Goal: Task Accomplishment & Management: Use online tool/utility

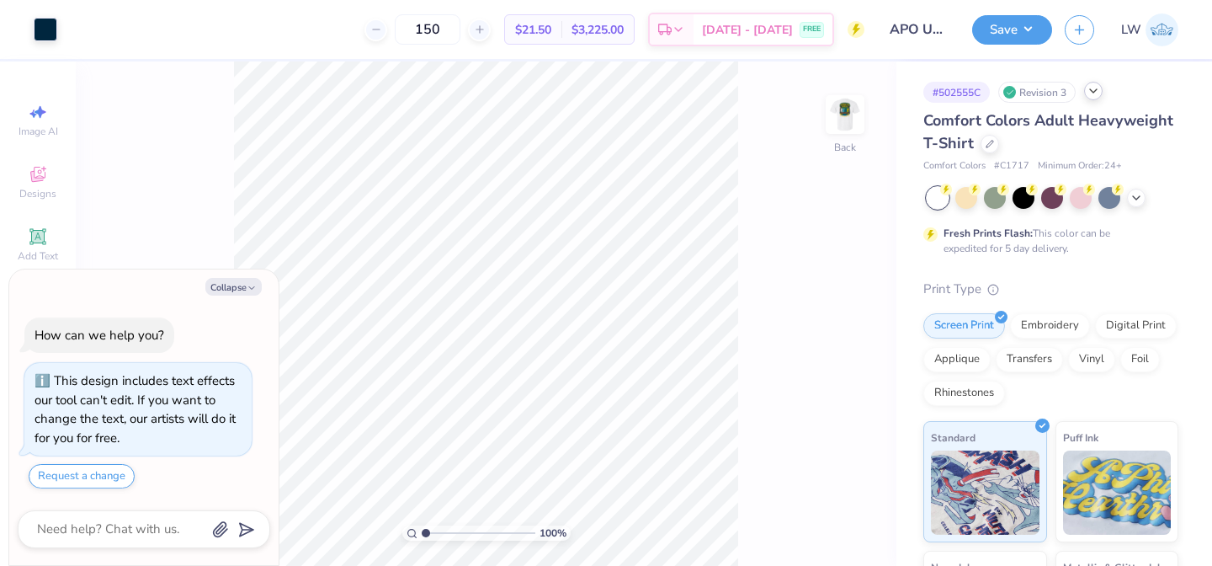
click at [1092, 95] on icon at bounding box center [1093, 90] width 13 height 13
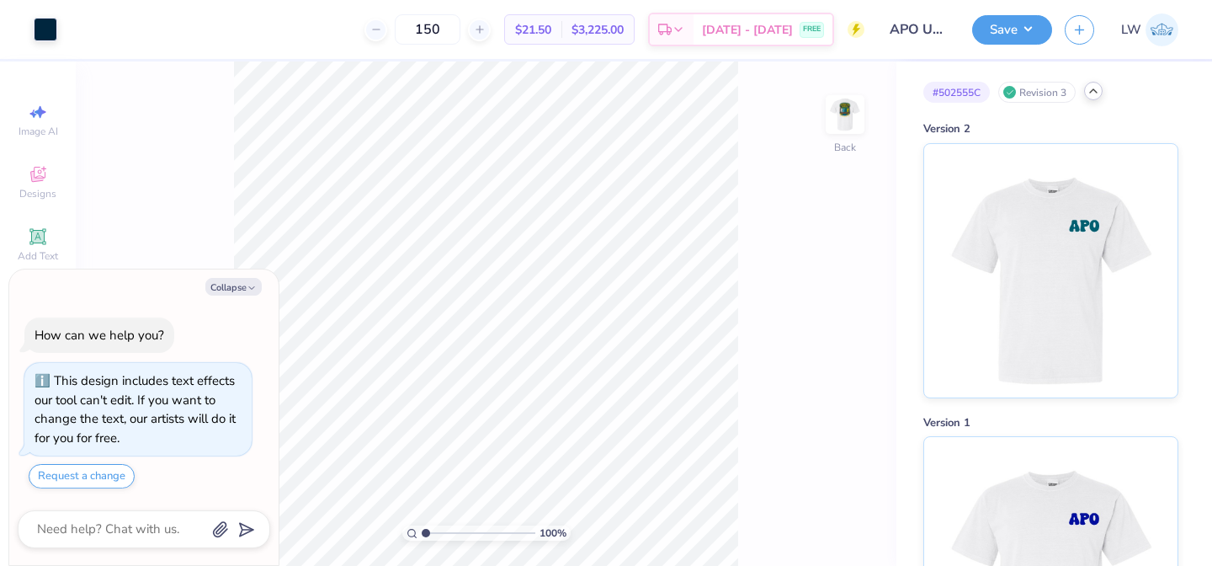
click at [1092, 95] on icon at bounding box center [1093, 90] width 13 height 13
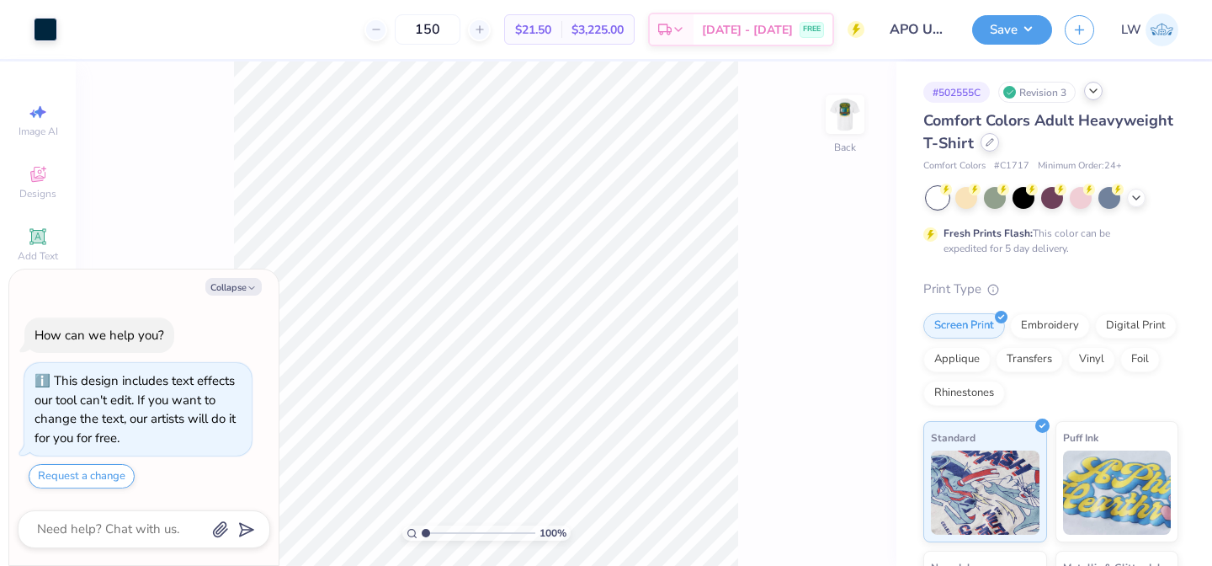
click at [988, 141] on icon at bounding box center [990, 142] width 8 height 8
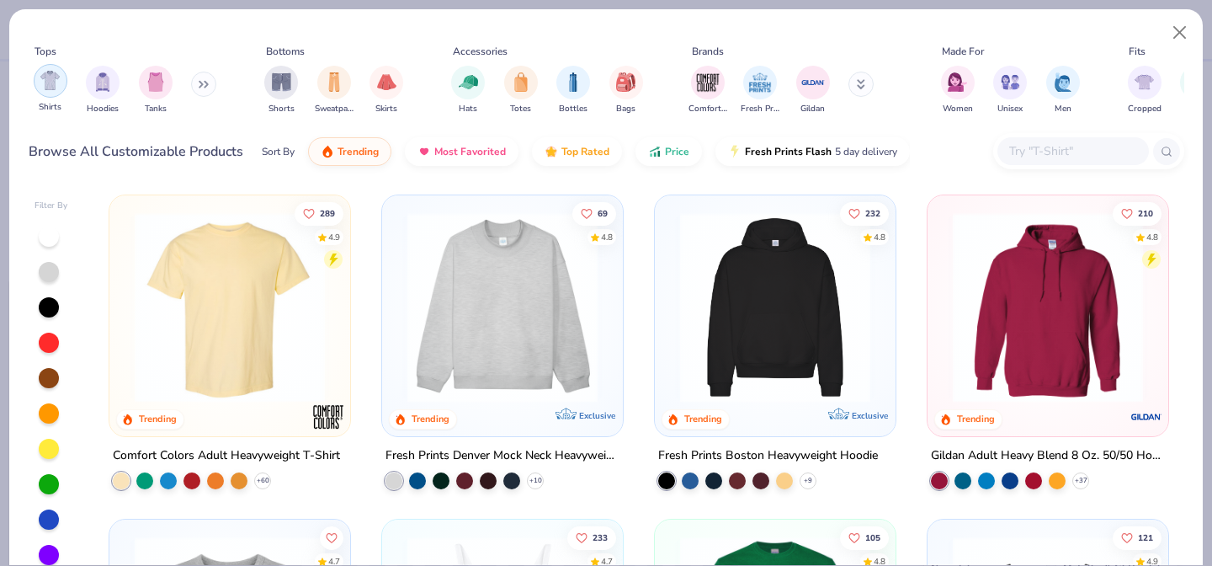
click at [56, 85] on img "filter for Shirts" at bounding box center [49, 80] width 19 height 19
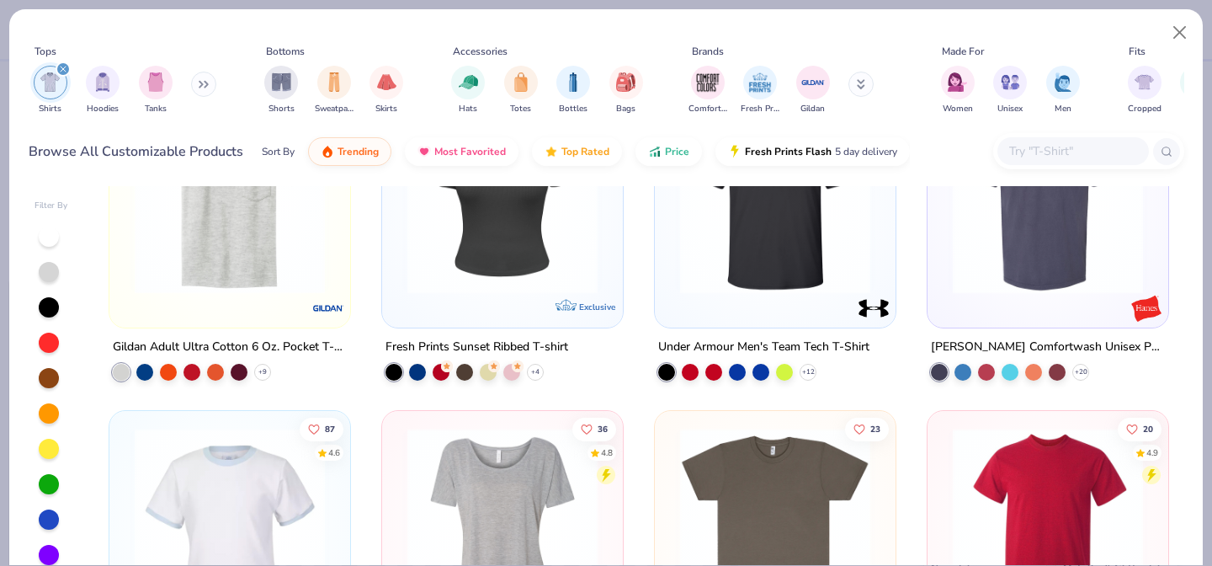
scroll to position [1665, 0]
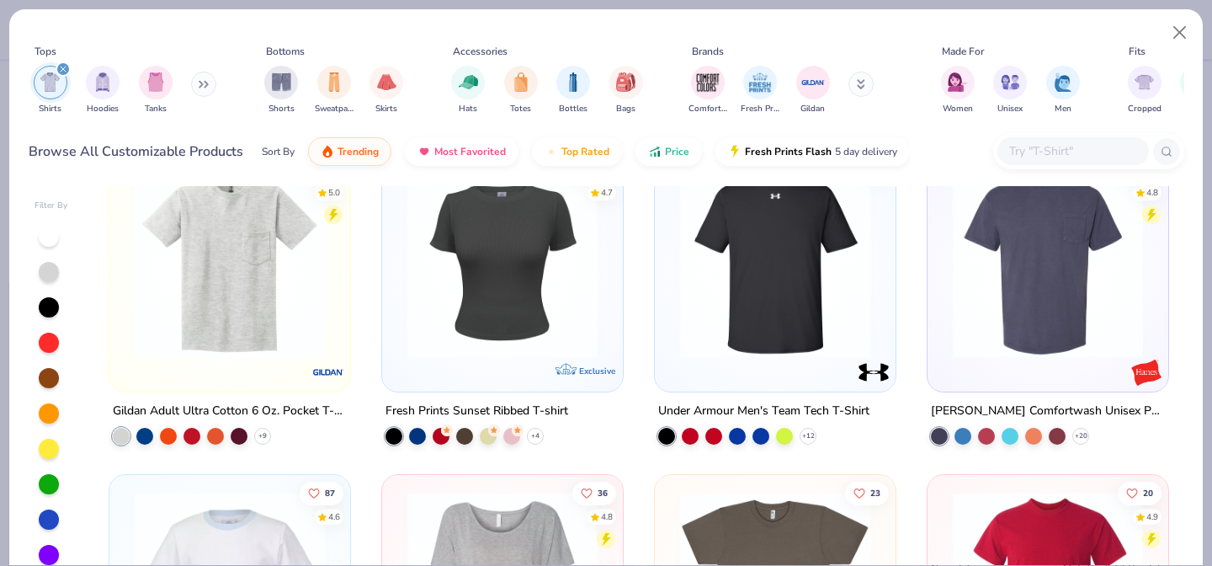
click at [250, 271] on img at bounding box center [229, 263] width 207 height 190
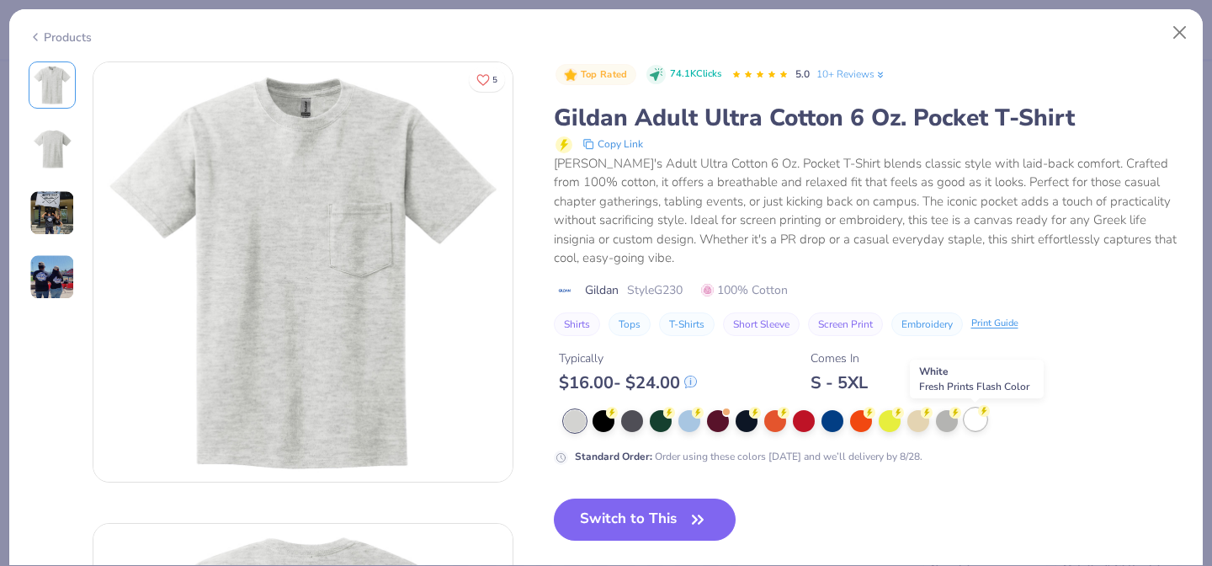
click at [972, 421] on div at bounding box center [976, 419] width 22 height 22
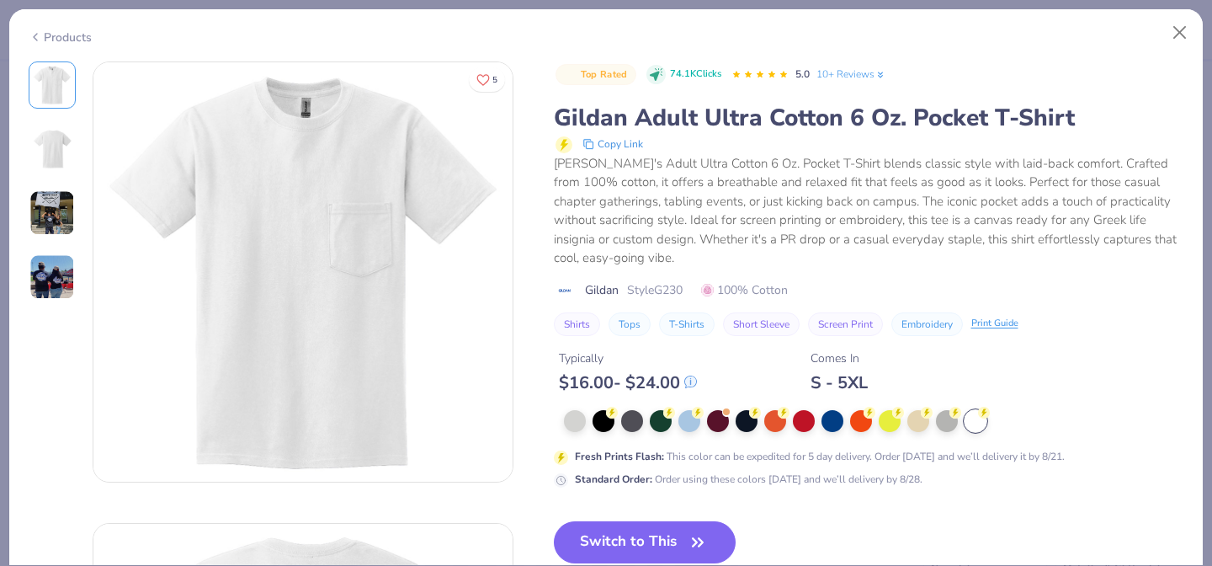
click at [52, 210] on img at bounding box center [51, 212] width 45 height 45
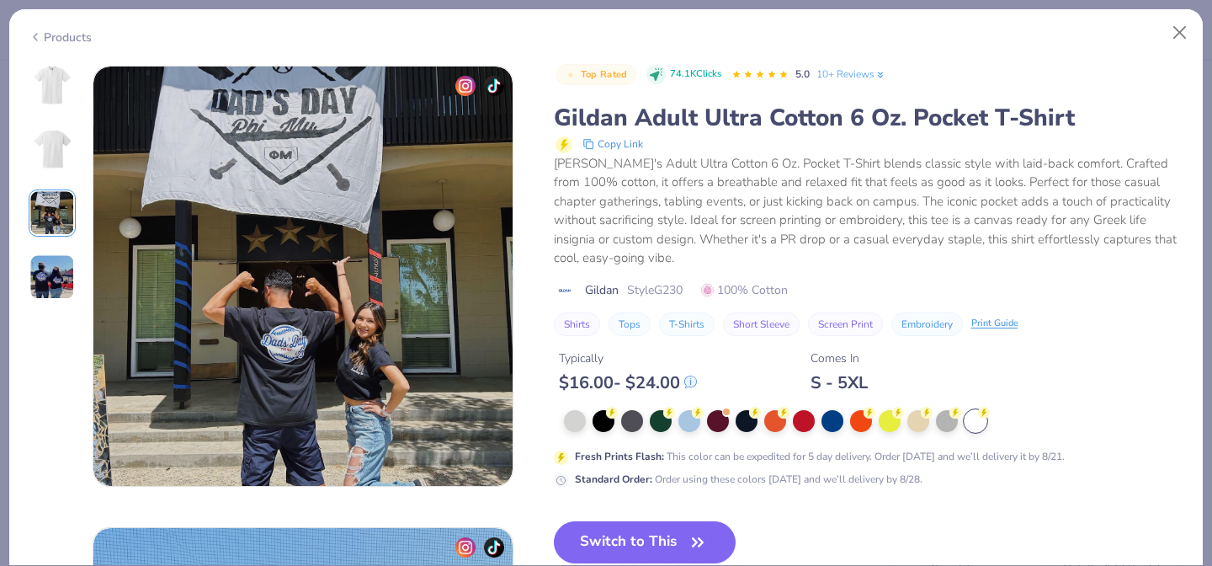
scroll to position [923, 0]
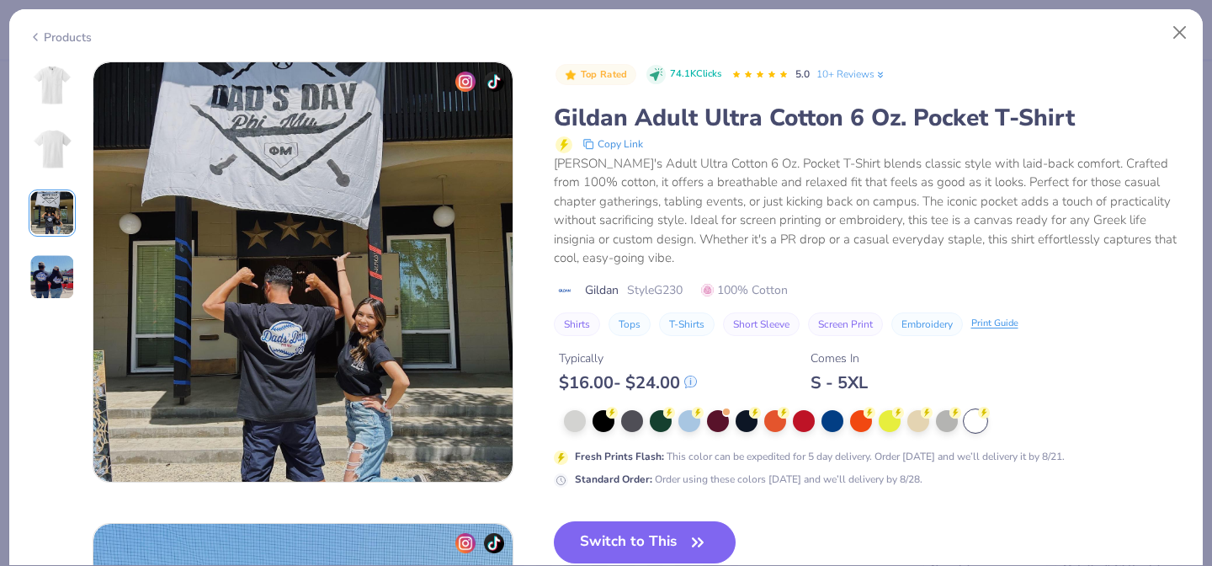
click at [52, 241] on div at bounding box center [52, 180] width 47 height 239
click at [45, 258] on img at bounding box center [51, 276] width 45 height 45
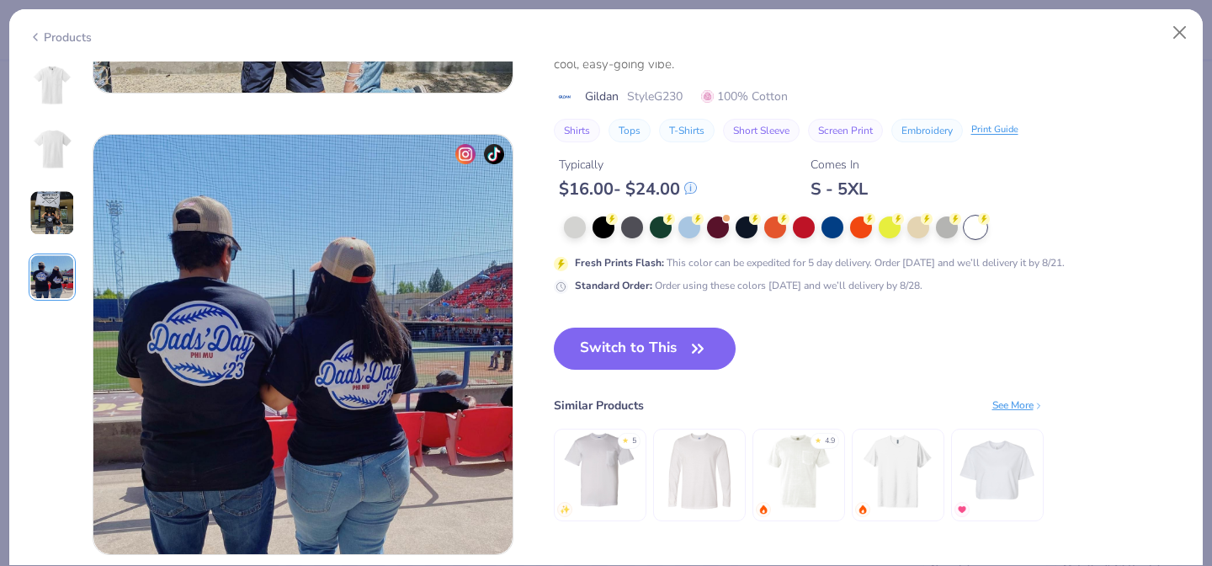
scroll to position [1384, 0]
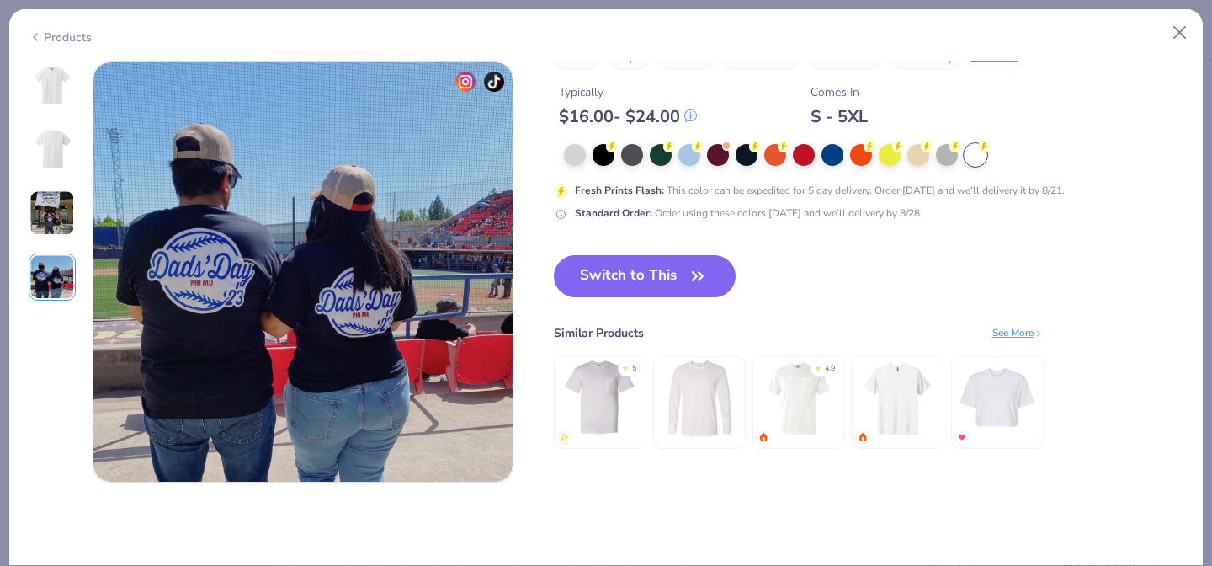
click at [42, 92] on img at bounding box center [52, 85] width 40 height 40
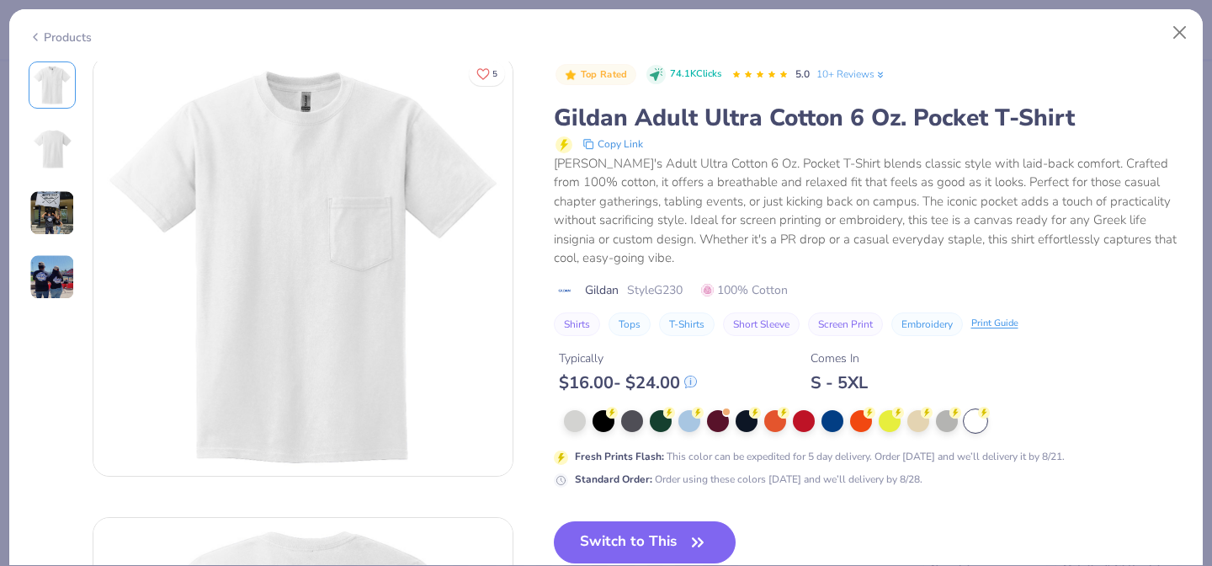
scroll to position [0, 0]
click at [42, 36] on div "Products" at bounding box center [60, 38] width 63 height 18
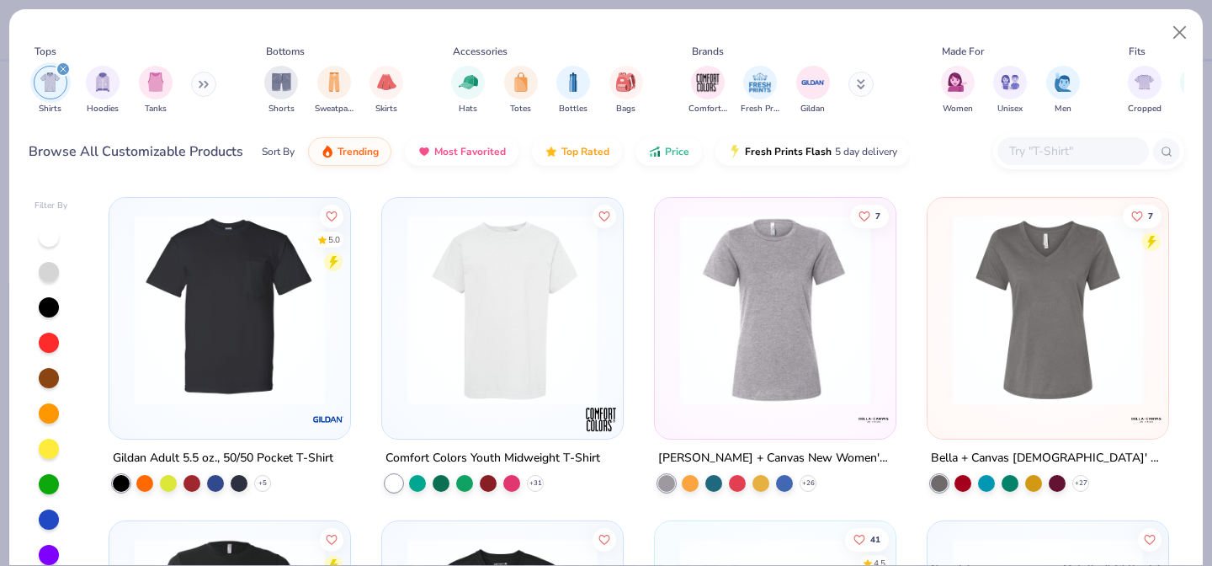
scroll to position [3245, 0]
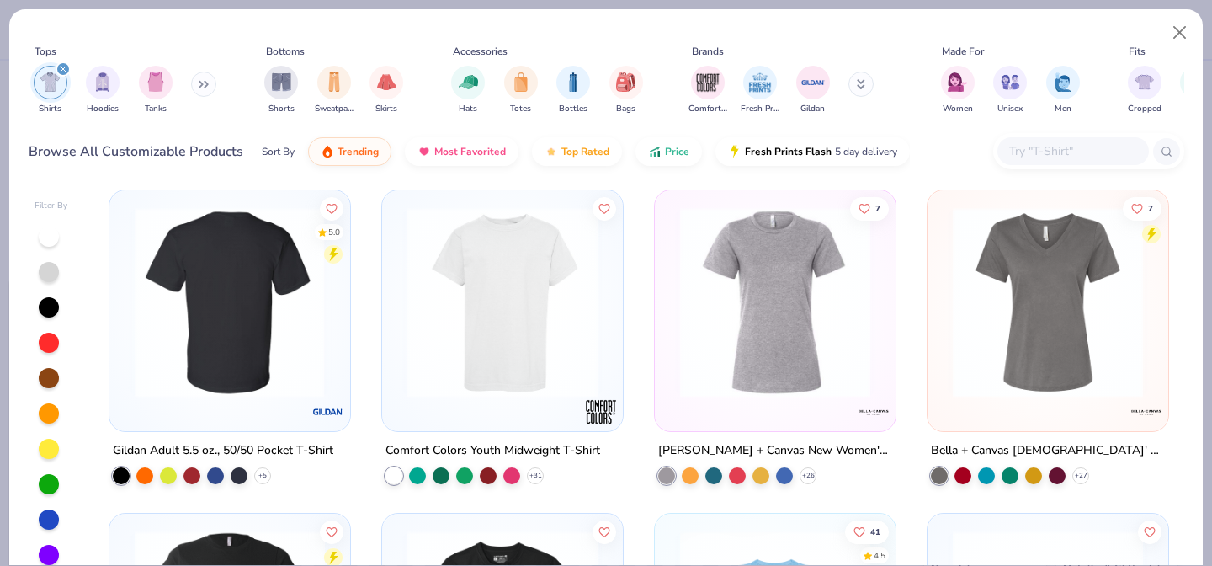
click at [280, 310] on img at bounding box center [229, 301] width 207 height 190
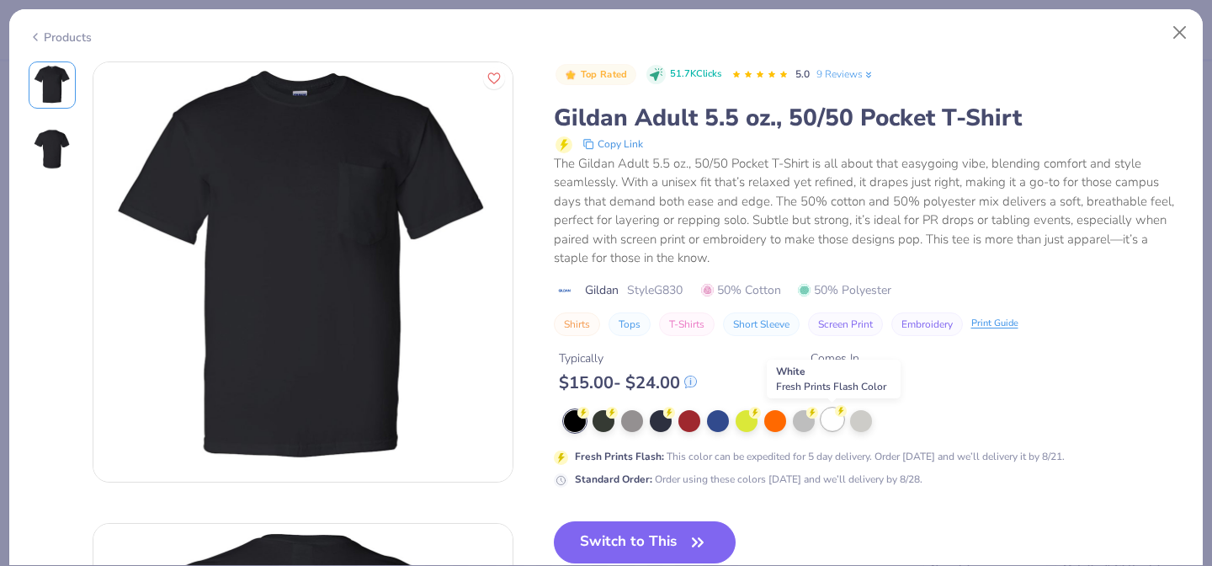
click at [832, 423] on div at bounding box center [833, 419] width 22 height 22
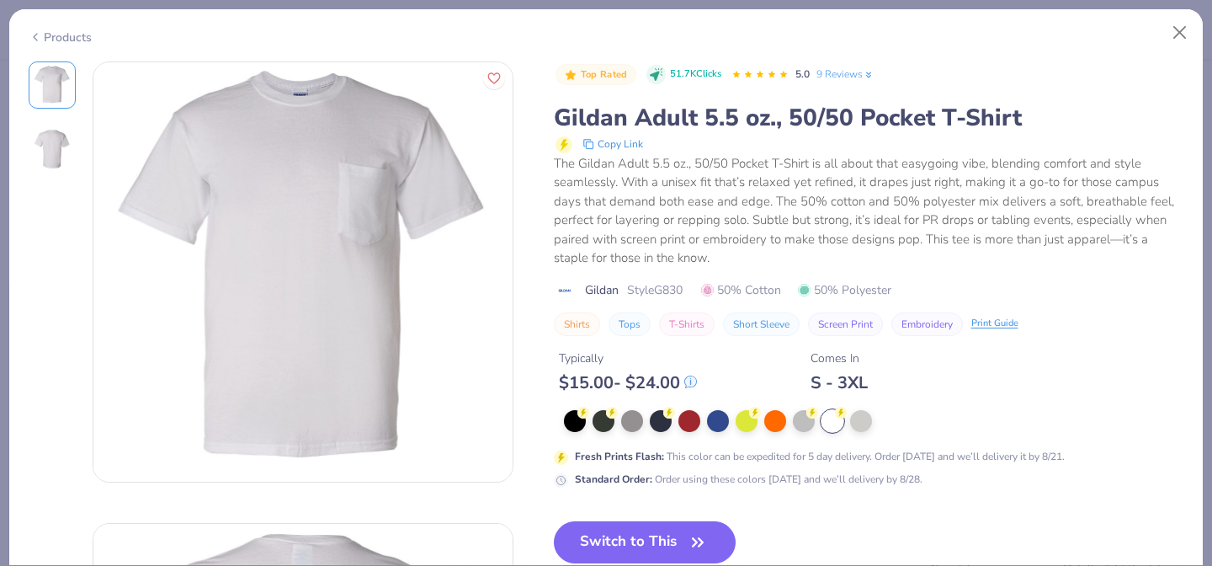
click at [78, 35] on div "Products" at bounding box center [60, 38] width 63 height 18
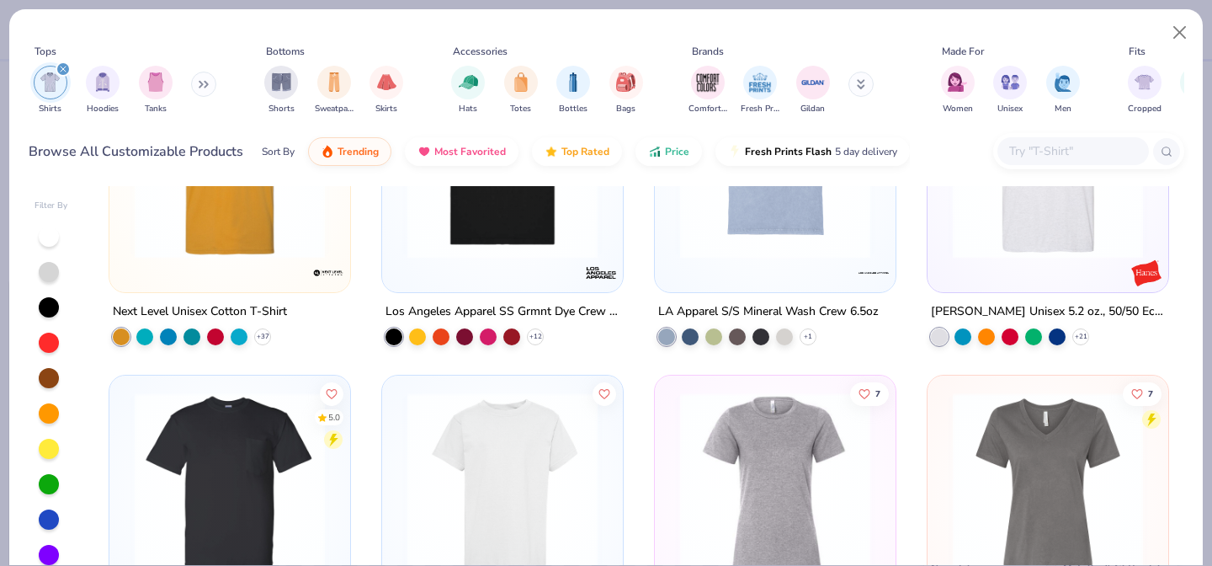
scroll to position [3101, 0]
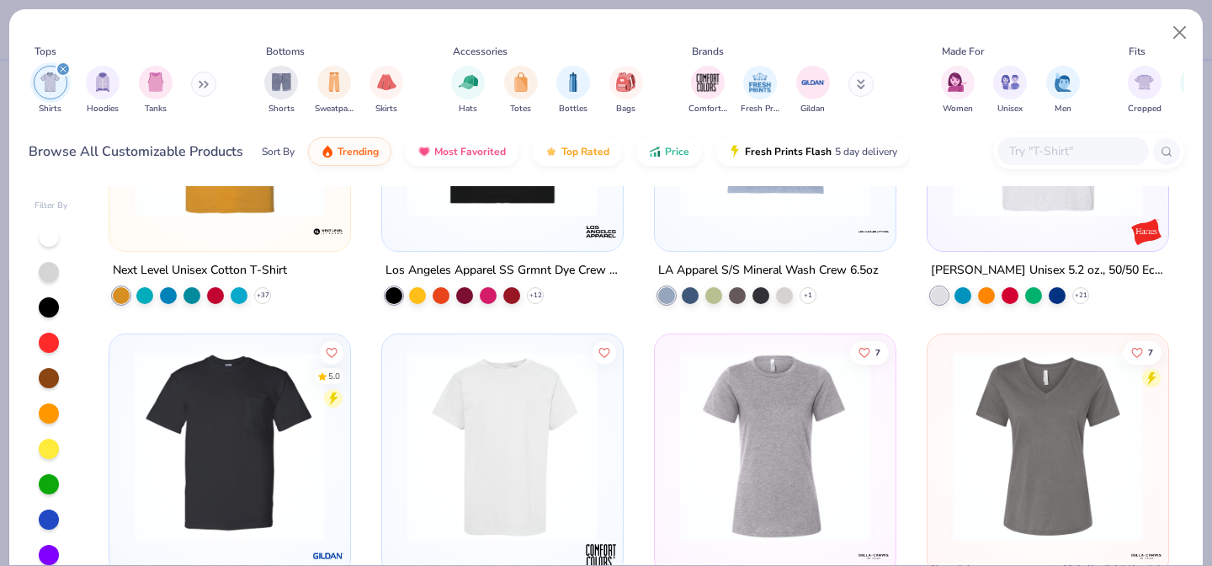
click at [241, 423] on img at bounding box center [229, 445] width 207 height 190
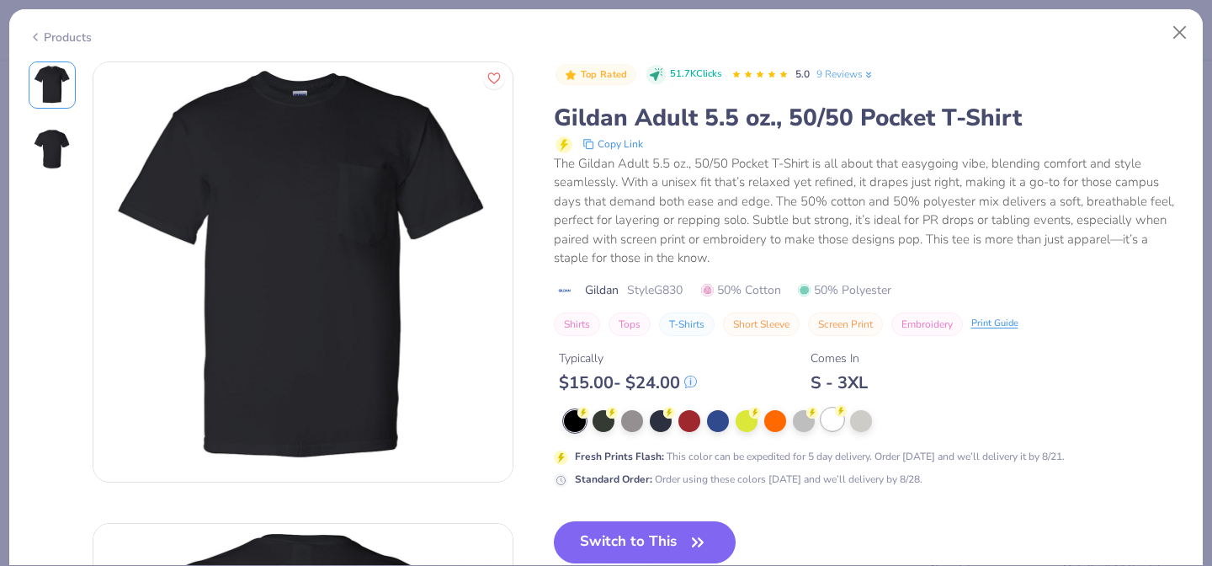
click at [833, 422] on div at bounding box center [833, 419] width 22 height 22
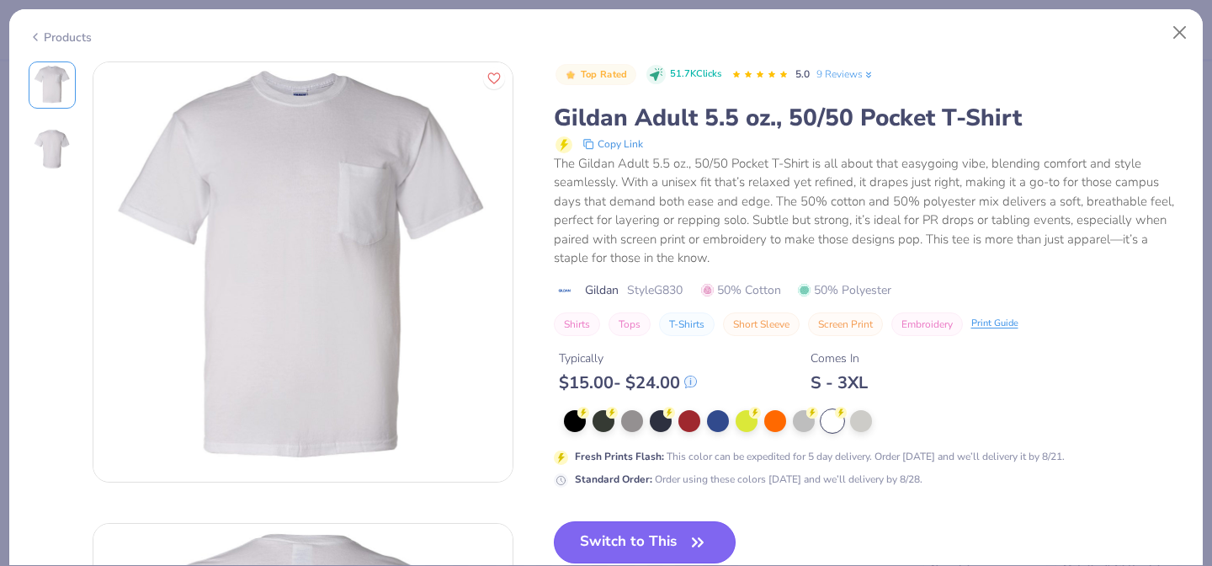
click at [646, 538] on button "Switch to This" at bounding box center [645, 542] width 183 height 42
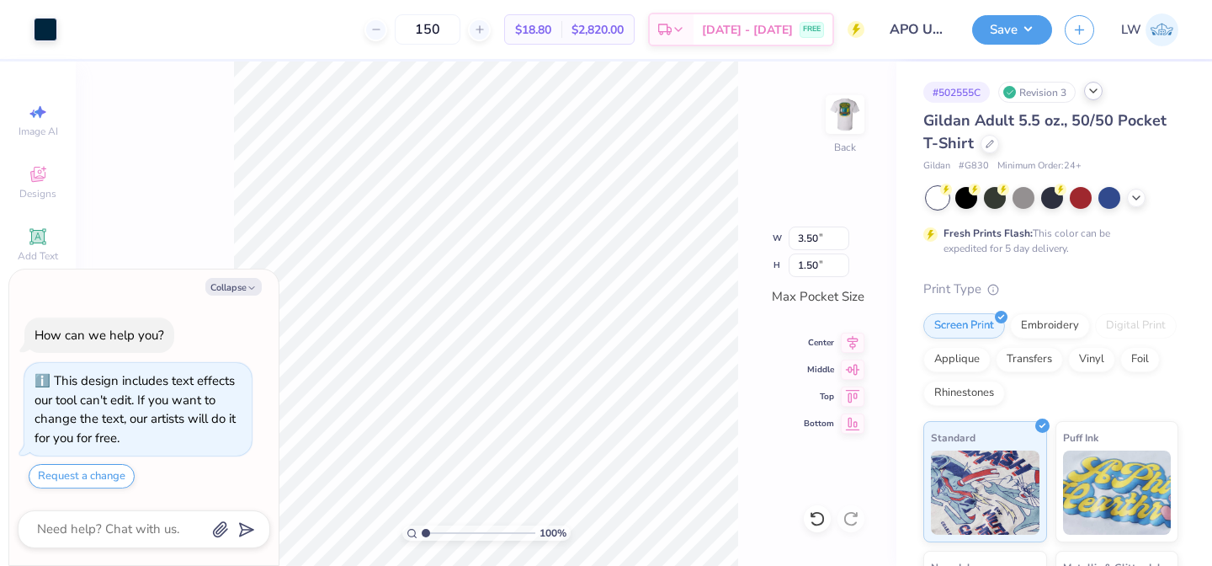
type textarea "x"
type input "2.51"
type input "1.08"
click at [839, 115] on img at bounding box center [845, 114] width 67 height 67
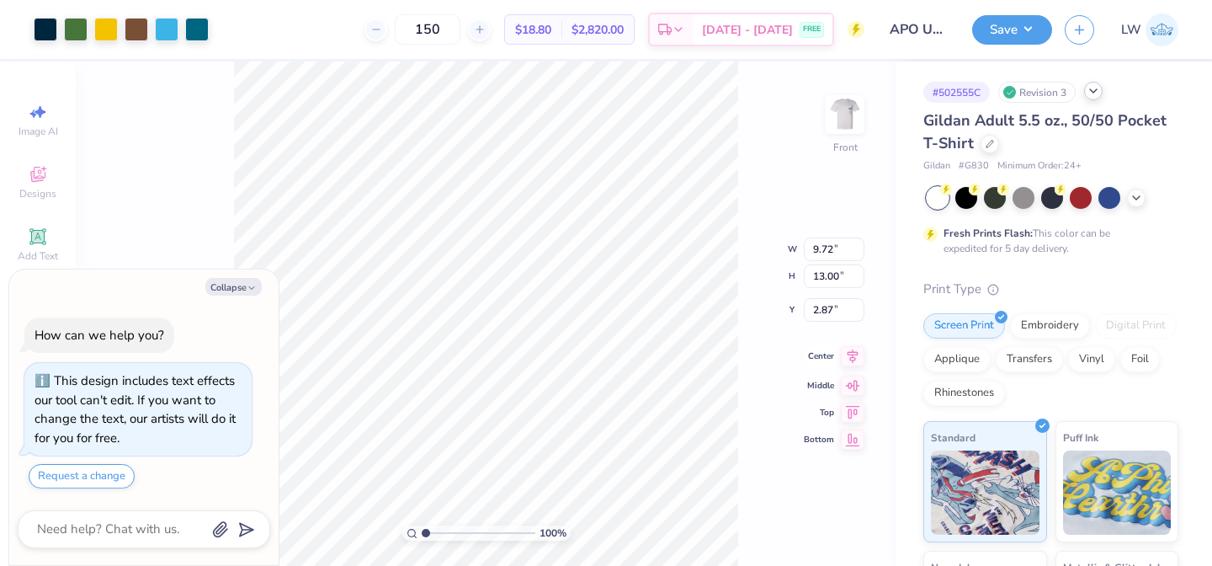
click at [850, 349] on icon at bounding box center [853, 356] width 24 height 20
click at [774, 235] on div "100 % Front W 9.72 9.72 " H 13.00 13.00 " Y 2.87 2.87 " Center Middle Top Bottom" at bounding box center [486, 313] width 821 height 504
click at [851, 135] on img at bounding box center [845, 114] width 67 height 67
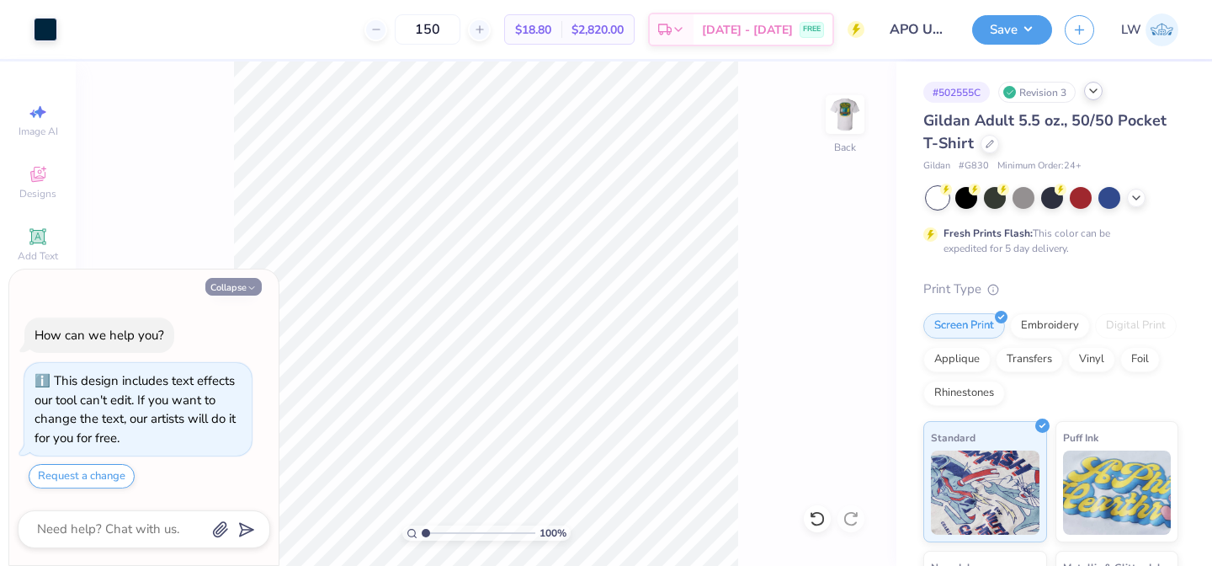
click at [247, 288] on icon "button" at bounding box center [252, 288] width 10 height 10
type textarea "x"
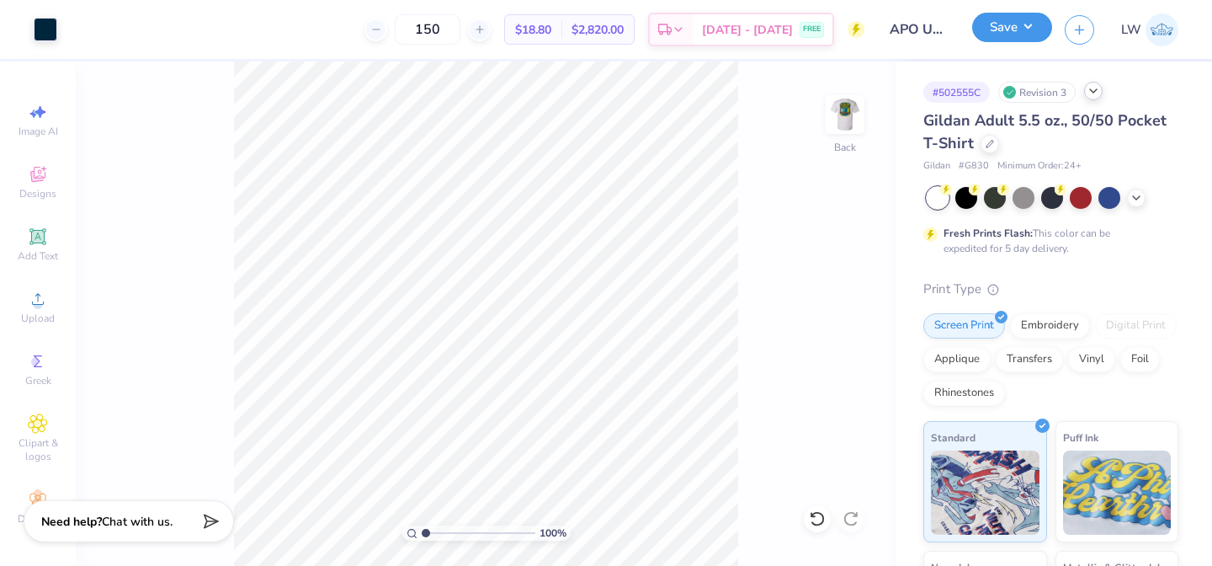
click at [1015, 27] on button "Save" at bounding box center [1012, 27] width 80 height 29
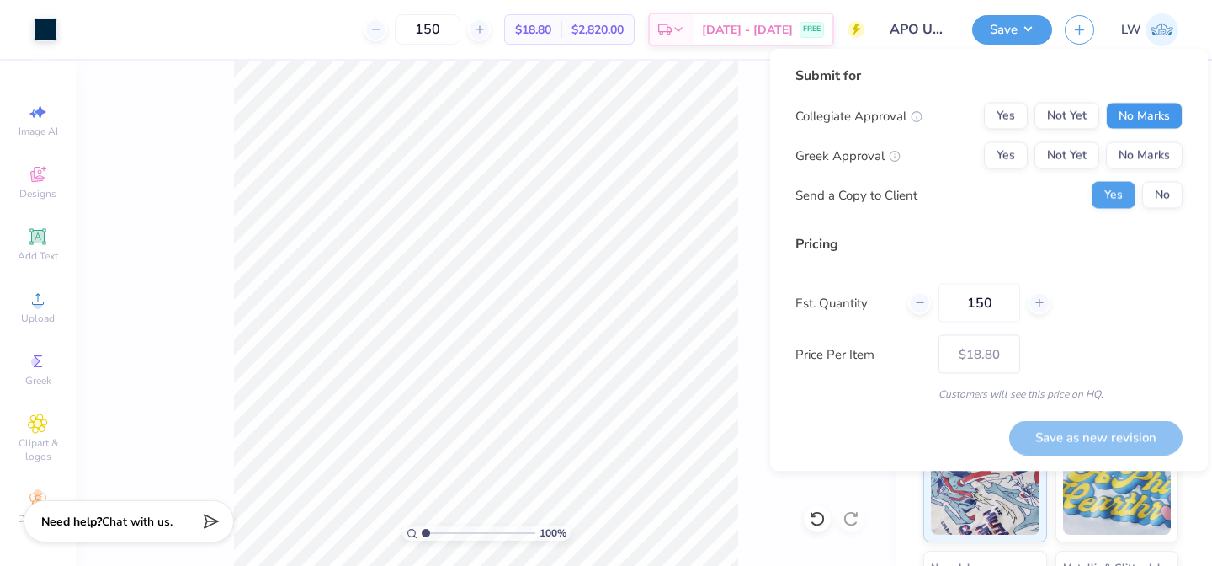
click at [1113, 125] on button "No Marks" at bounding box center [1144, 116] width 77 height 27
click at [999, 158] on button "Yes" at bounding box center [1006, 155] width 44 height 27
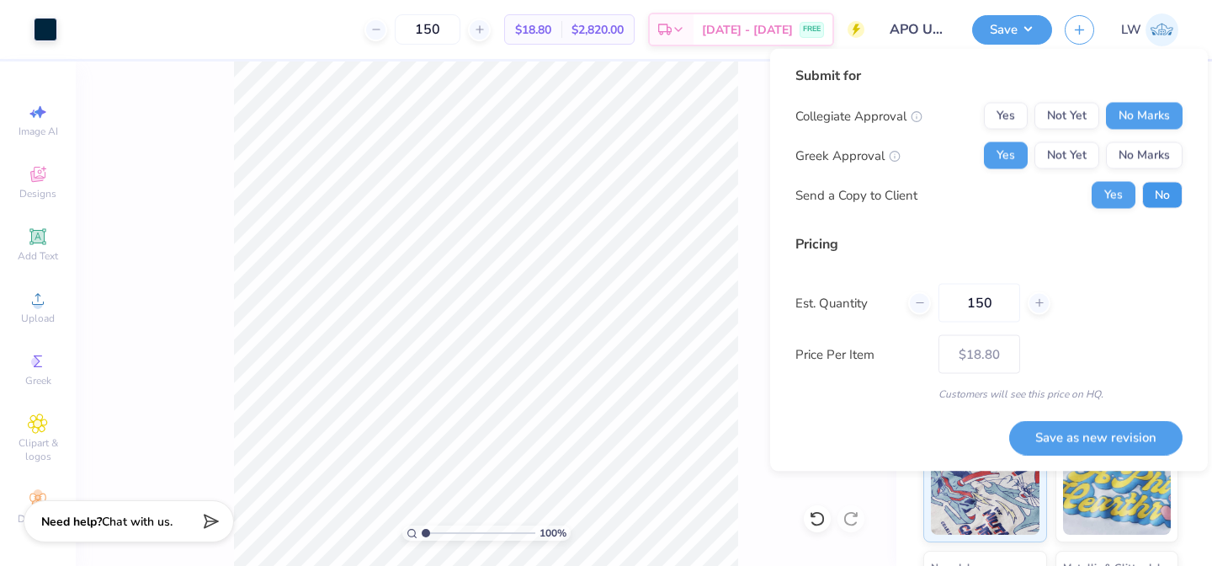
click at [1172, 189] on button "No" at bounding box center [1163, 195] width 40 height 27
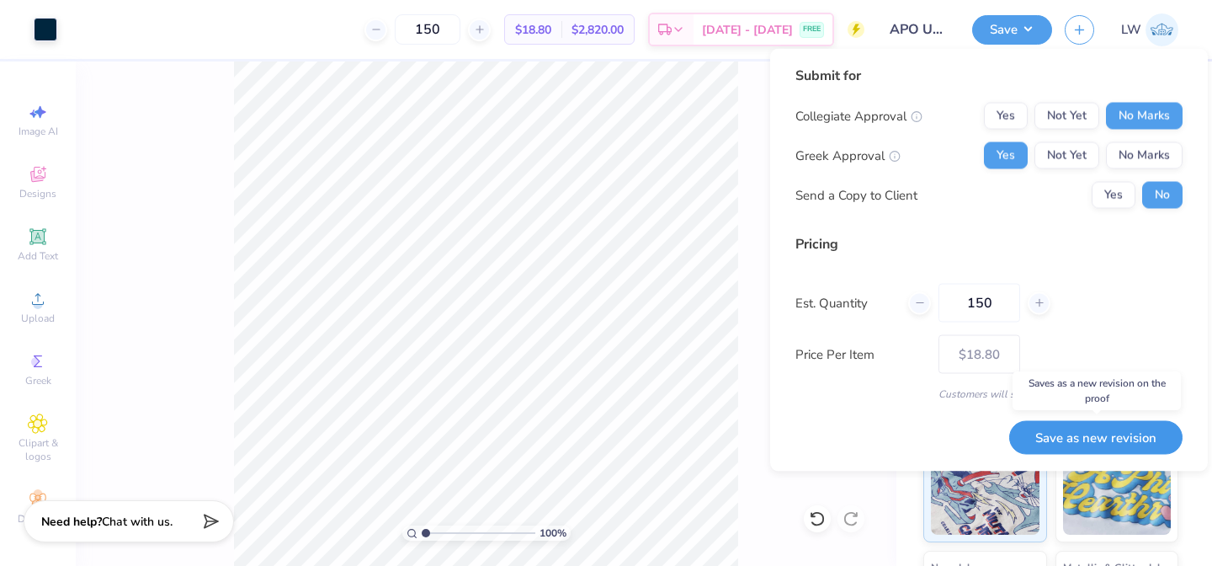
click at [1107, 433] on button "Save as new revision" at bounding box center [1095, 437] width 173 height 35
type input "$18.80"
